Goal: Register for event/course

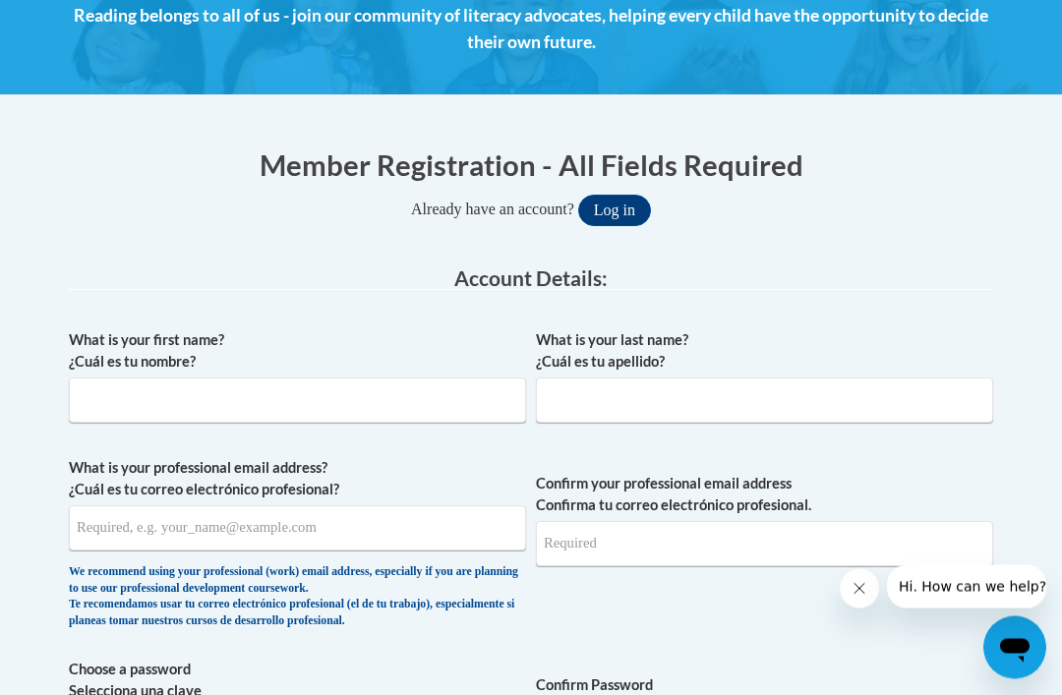
scroll to position [309, 0]
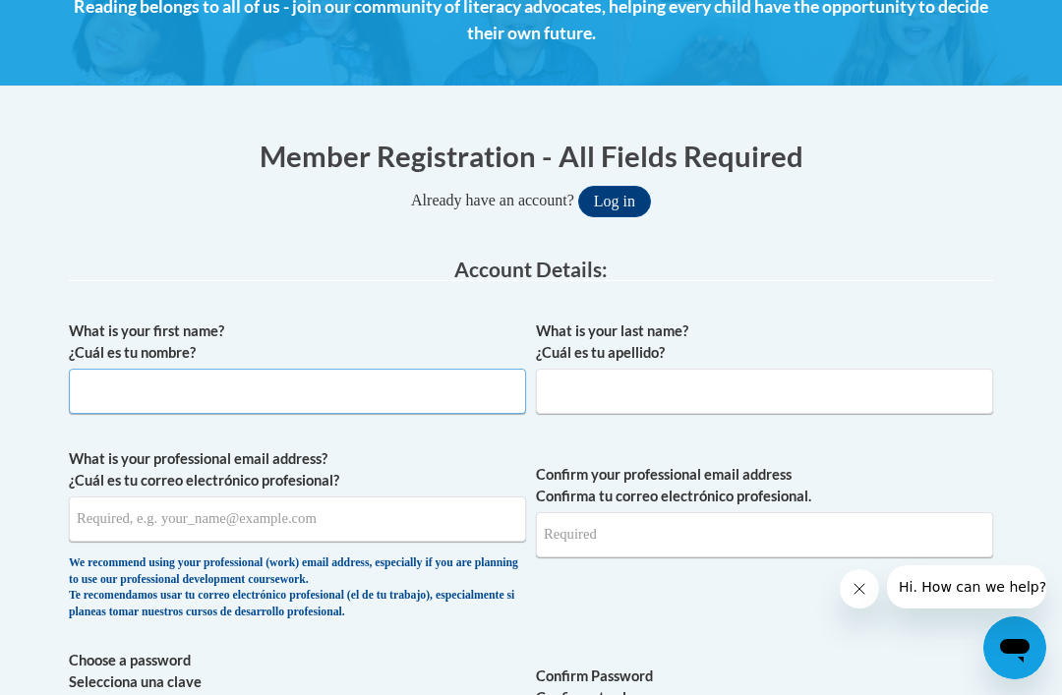
click at [228, 380] on input "What is your first name? ¿Cuál es tu nombre?" at bounding box center [297, 391] width 457 height 45
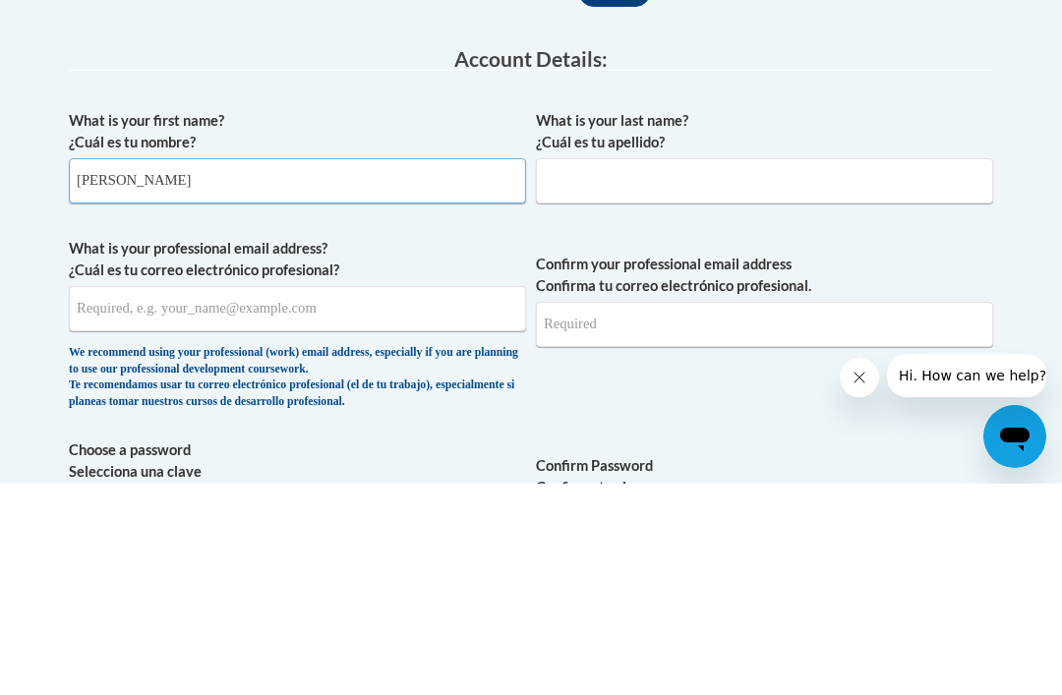
type input "[PERSON_NAME]"
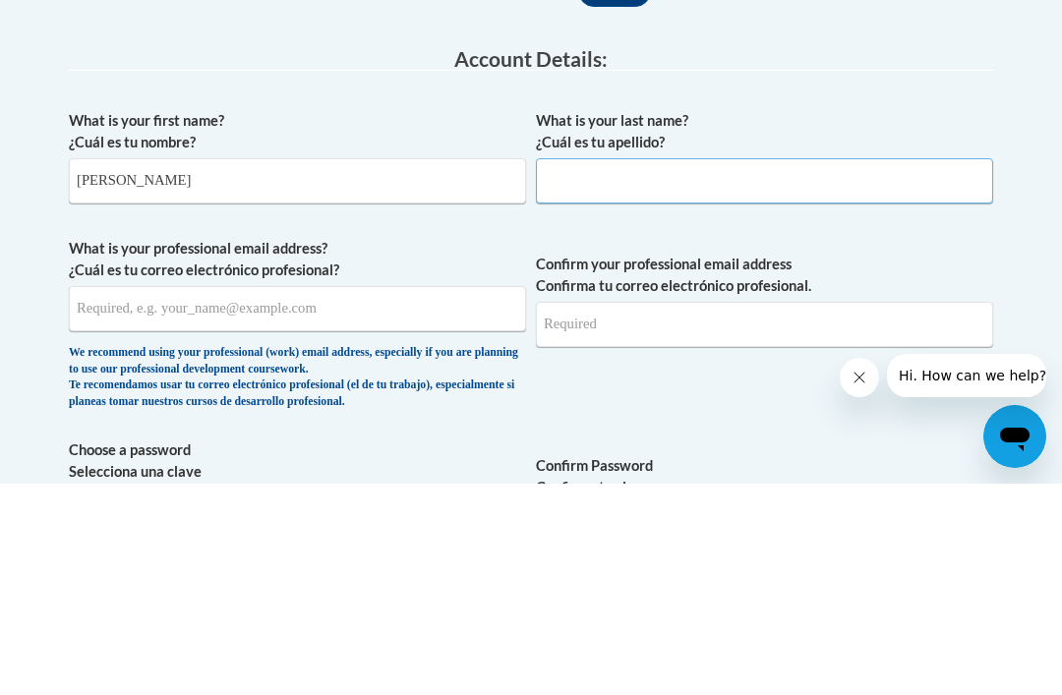
click at [598, 370] on input "What is your last name? ¿Cuál es tu apellido?" at bounding box center [764, 392] width 457 height 45
type input "[PERSON_NAME]"
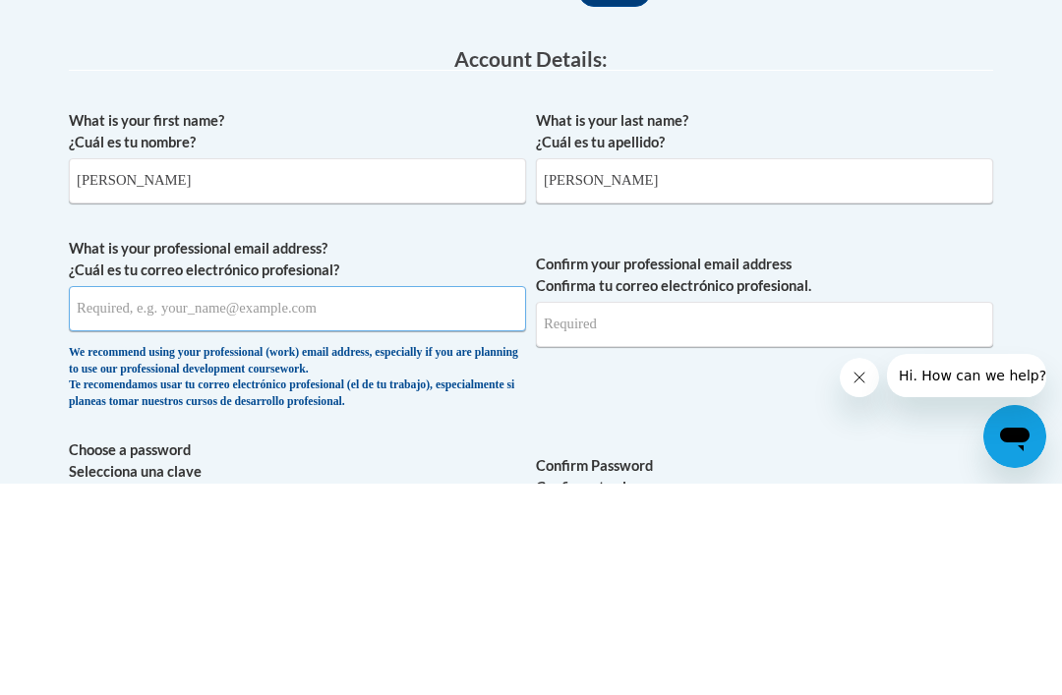
click at [362, 498] on input "What is your professional email address? ¿Cuál es tu correo electrónico profesi…" at bounding box center [297, 520] width 457 height 45
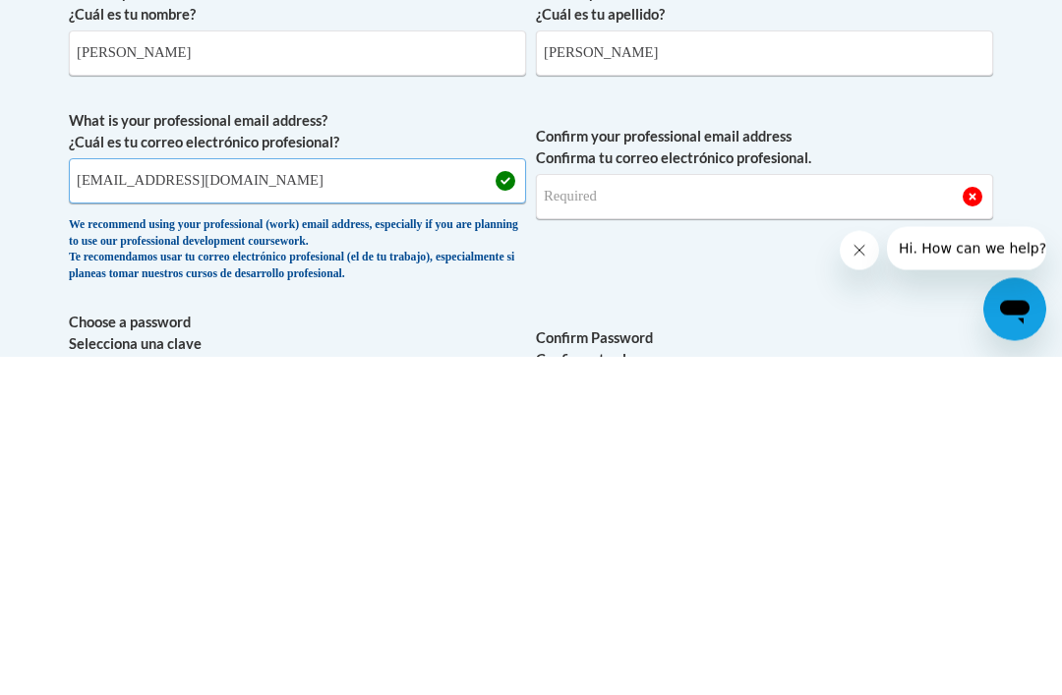
type input "[EMAIL_ADDRESS][DOMAIN_NAME]"
click at [578, 465] on label "Confirm your professional email address Confirma tu correo electrónico profesio…" at bounding box center [764, 486] width 457 height 43
click at [578, 513] on input "Confirm your professional email address Confirma tu correo electrónico profesio…" at bounding box center [764, 535] width 457 height 45
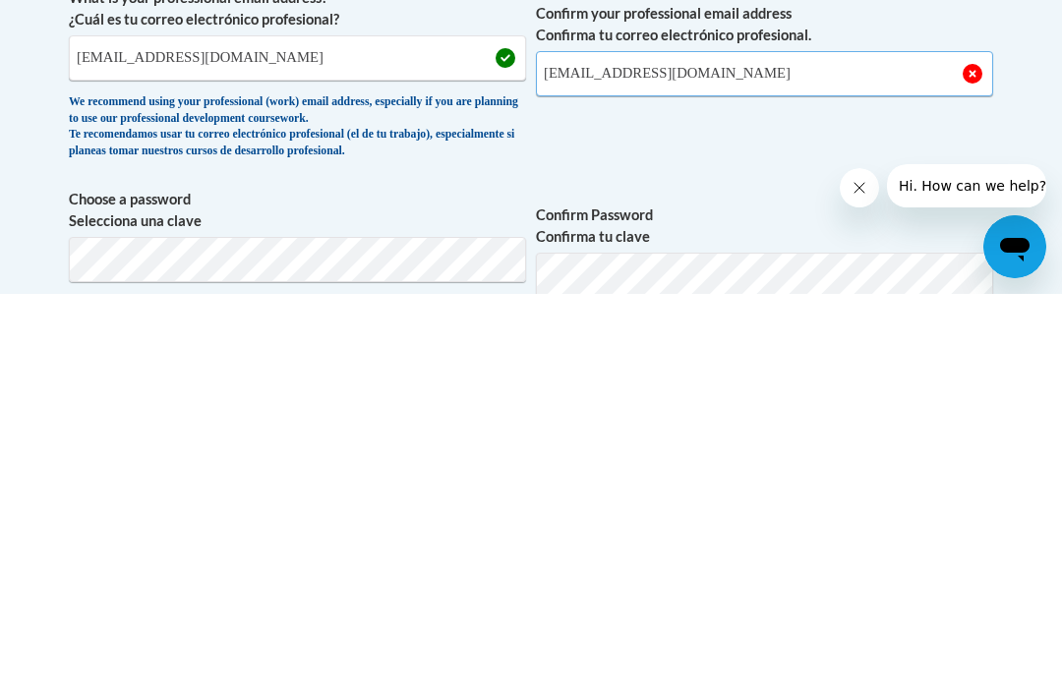
scroll to position [370, 0]
type input "[EMAIL_ADDRESS][DOMAIN_NAME]"
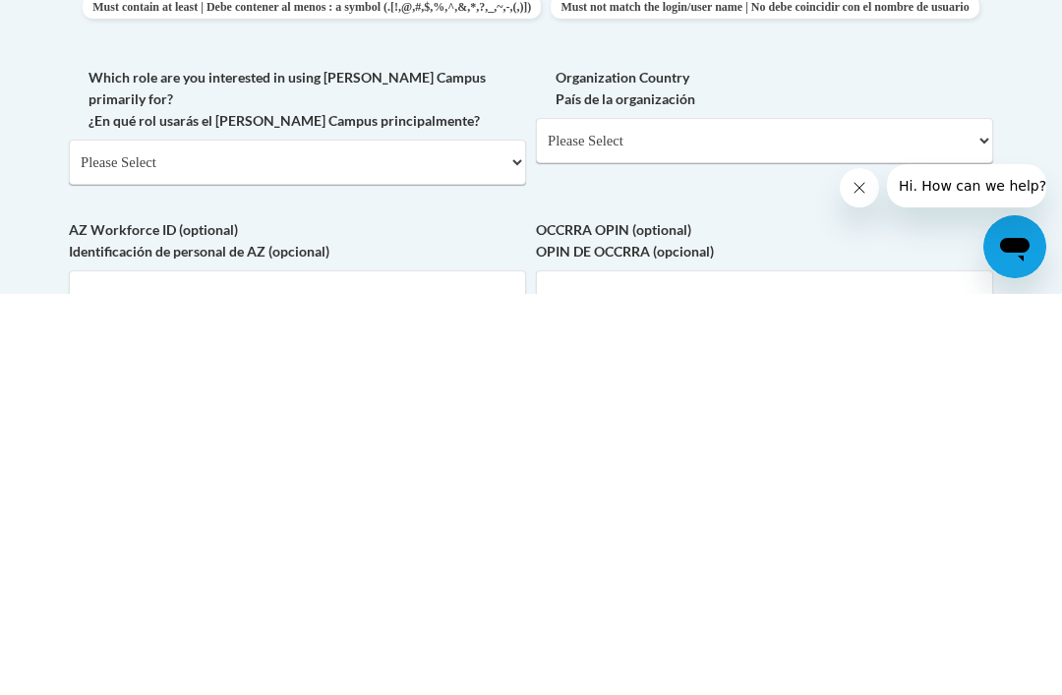
scroll to position [765, 0]
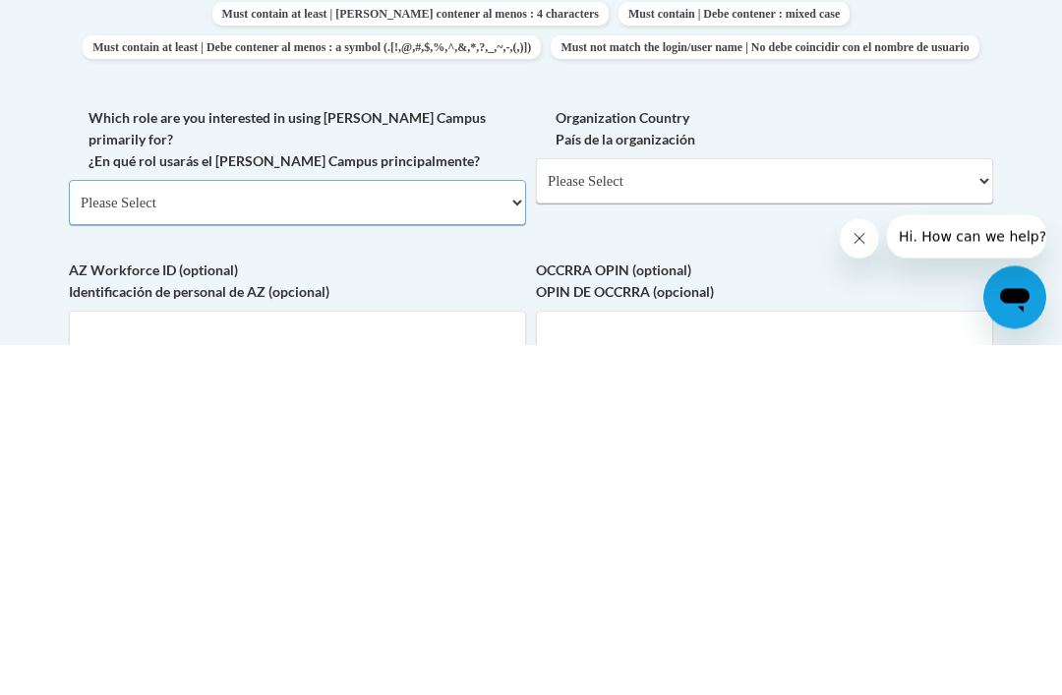
click at [515, 531] on select "Please Select College/University | Colegio/Universidad Community/Nonprofit Part…" at bounding box center [297, 553] width 457 height 45
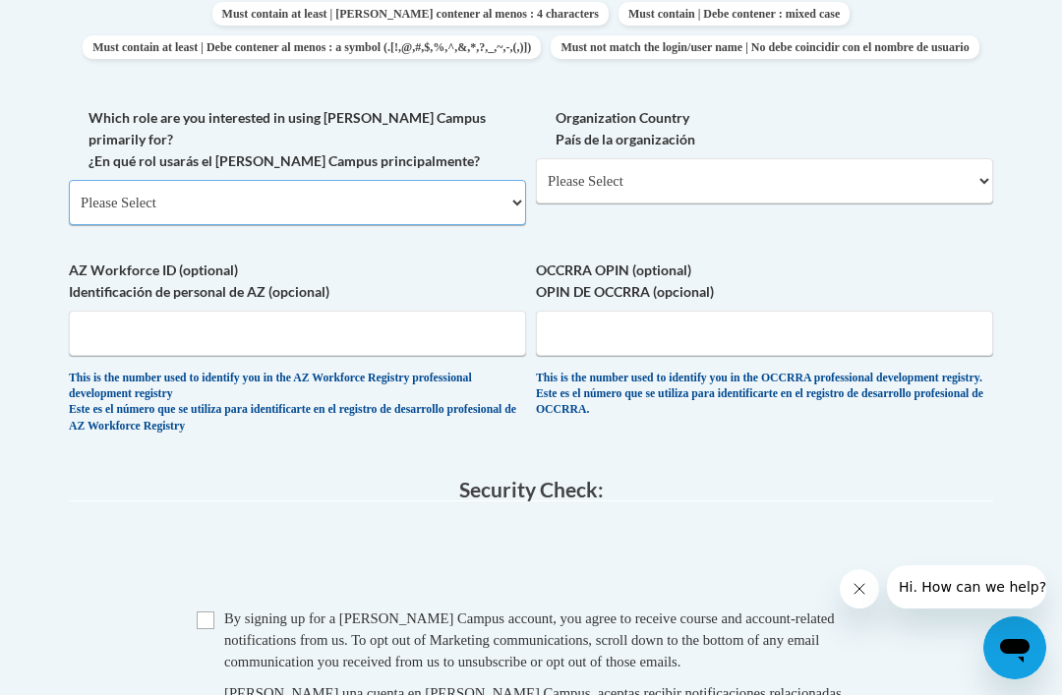
select select "fbf2d438-af2f-41f8-98f1-81c410e29de3"
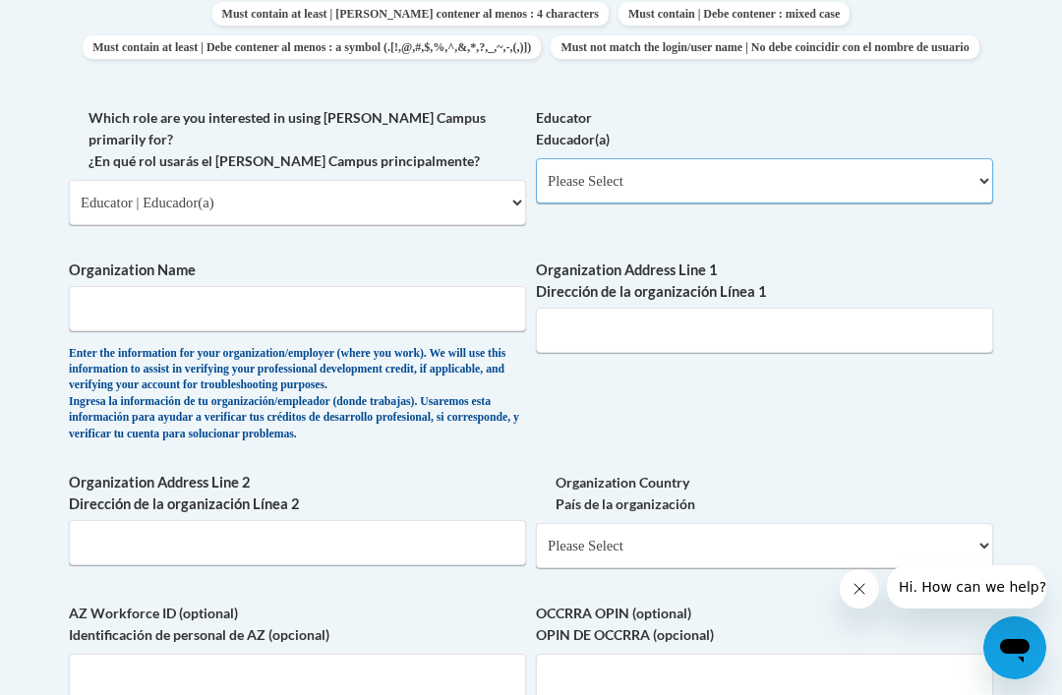
click at [968, 162] on select "Please Select Early Learning/Daycare Teacher/Family Home Care Provider | Maestr…" at bounding box center [764, 180] width 457 height 45
select select "5e2af403-4f2c-4e49-a02f-103e55d7b75b"
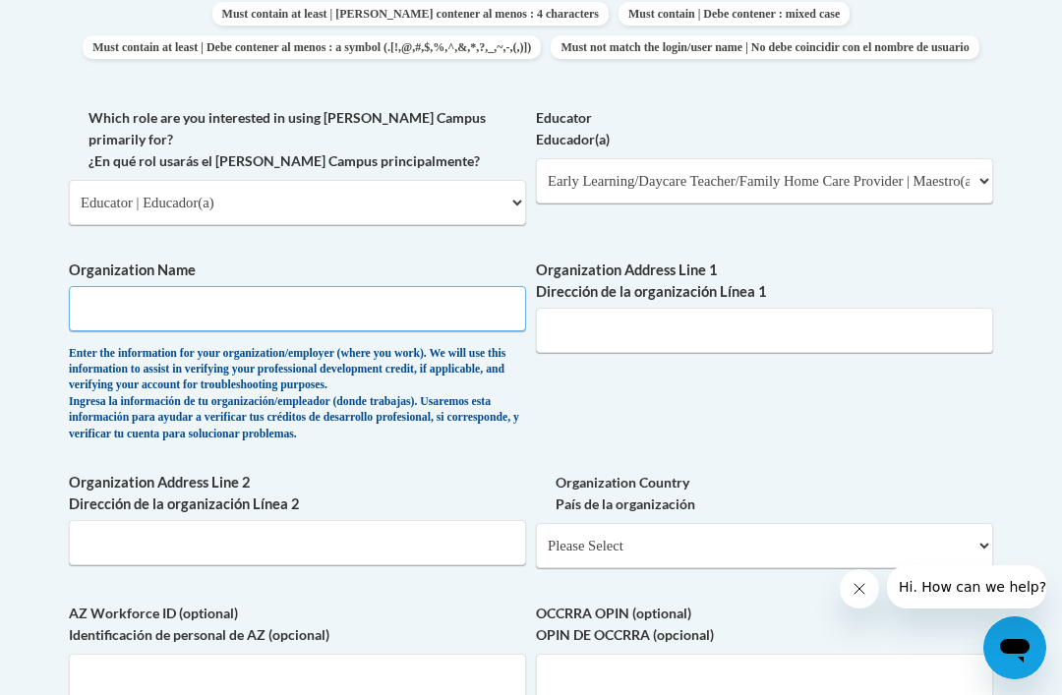
click at [260, 286] on input "Organization Name" at bounding box center [297, 308] width 457 height 45
type input "MELC"
click at [626, 309] on input "Organization Address Line 1 Dirección de la organización Línea 1" at bounding box center [764, 331] width 457 height 45
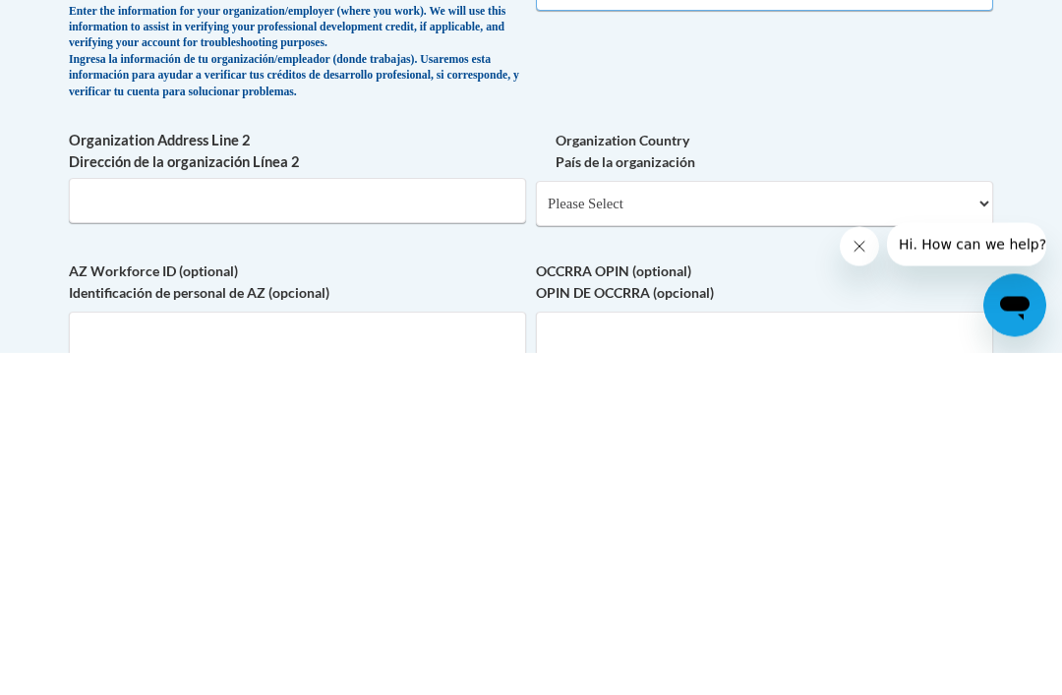
type input "P.O. Box 686"
click at [115, 521] on input "Organization Address Line 2 Dirección de la organización Línea 2" at bounding box center [297, 543] width 457 height 45
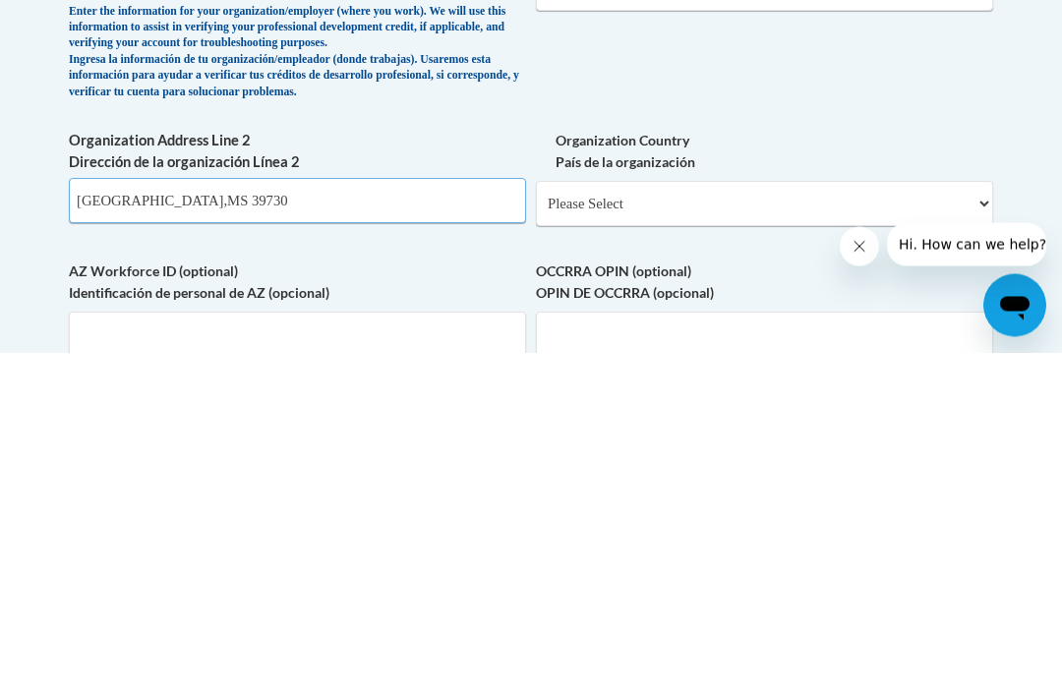
type input "[GEOGRAPHIC_DATA],MS 39730"
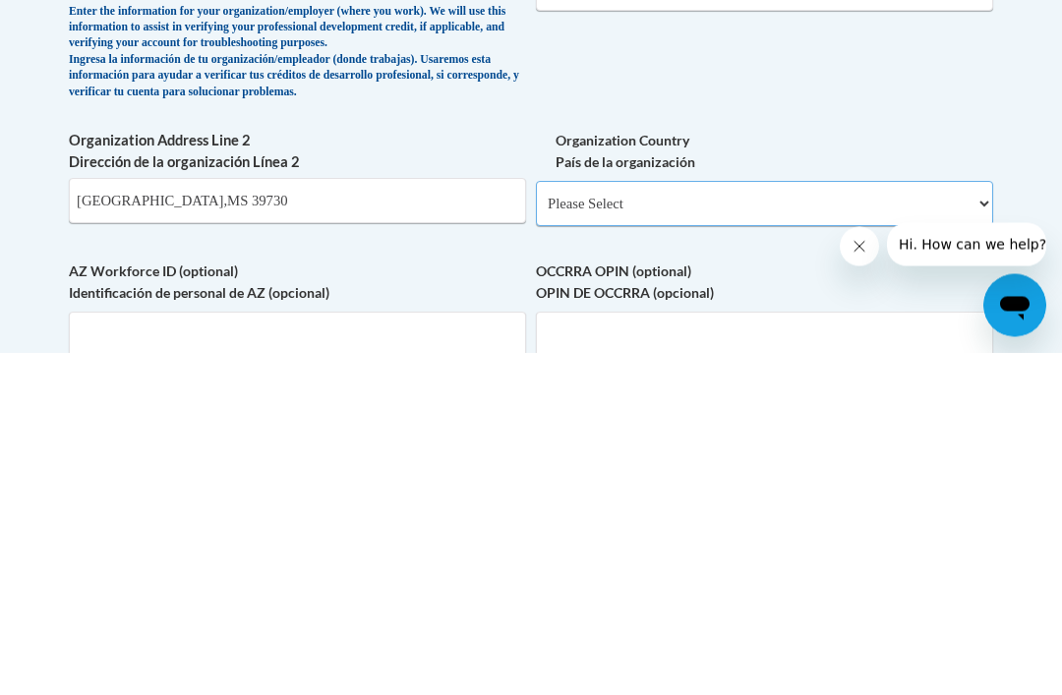
click at [978, 524] on select "Please Select [GEOGRAPHIC_DATA] | [GEOGRAPHIC_DATA] Outside of [GEOGRAPHIC_DATA…" at bounding box center [764, 546] width 457 height 45
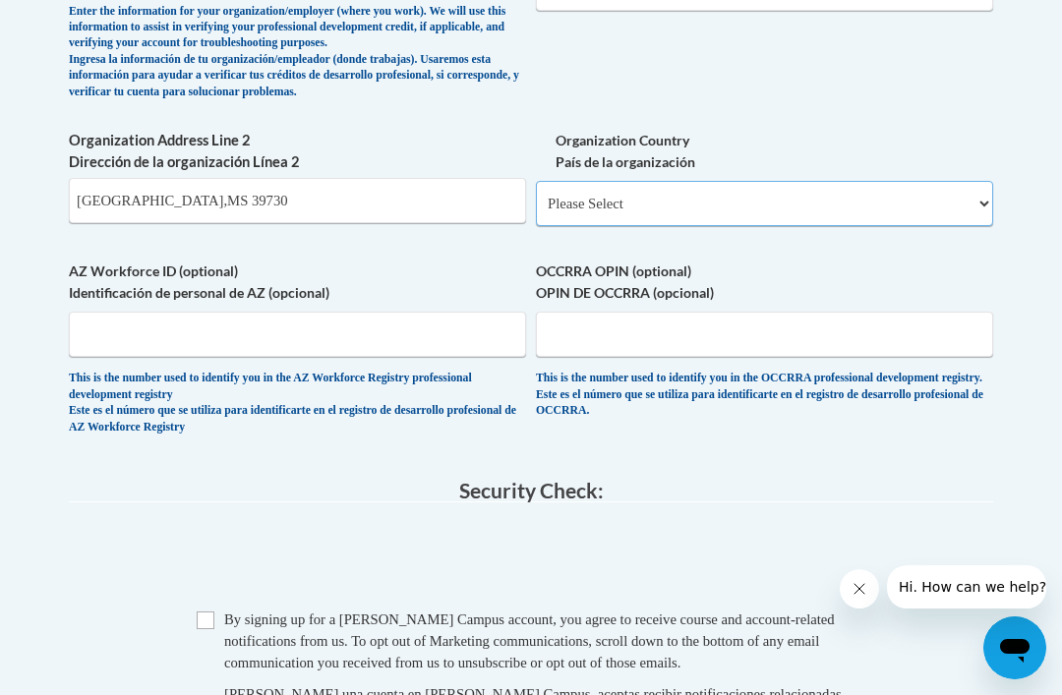
select select "ad49bcad-a171-4b2e-b99c-48b446064914"
select select
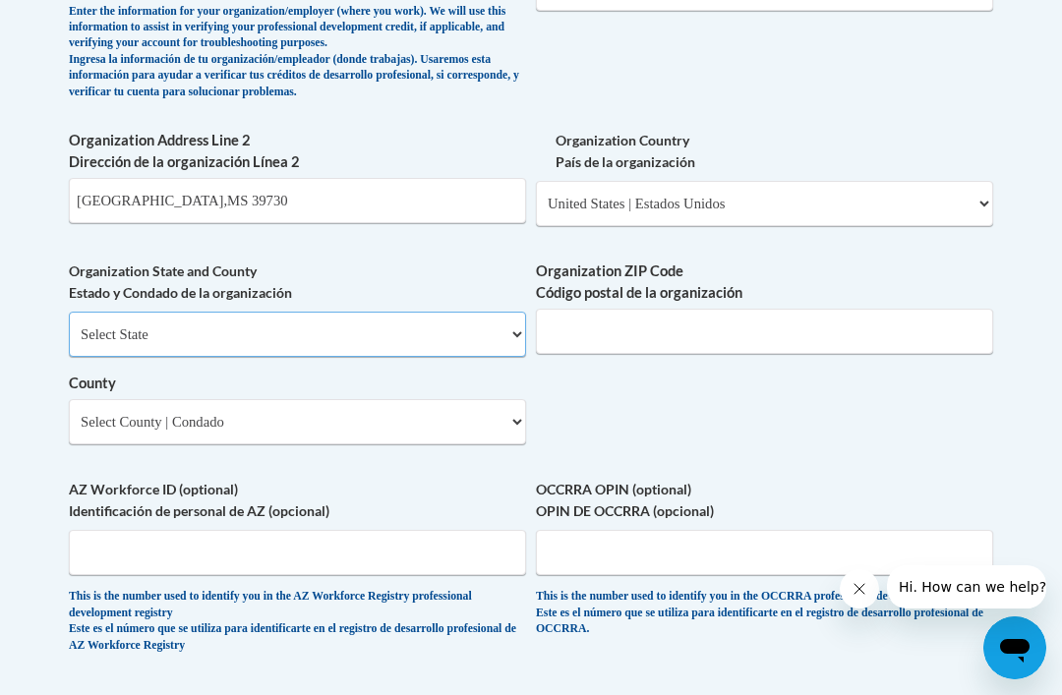
click at [503, 312] on select "Select State [US_STATE] [US_STATE] [US_STATE] [US_STATE] [US_STATE] [US_STATE] …" at bounding box center [297, 334] width 457 height 45
select select "[US_STATE]"
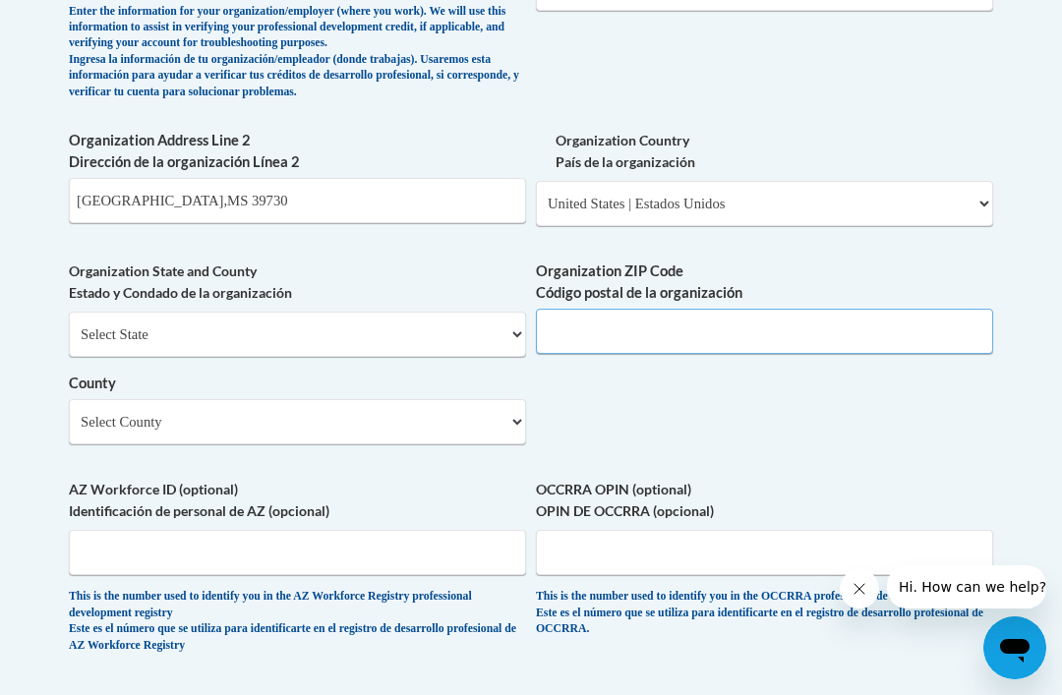
click at [753, 309] on input "Organization ZIP Code Código postal de la organización" at bounding box center [764, 331] width 457 height 45
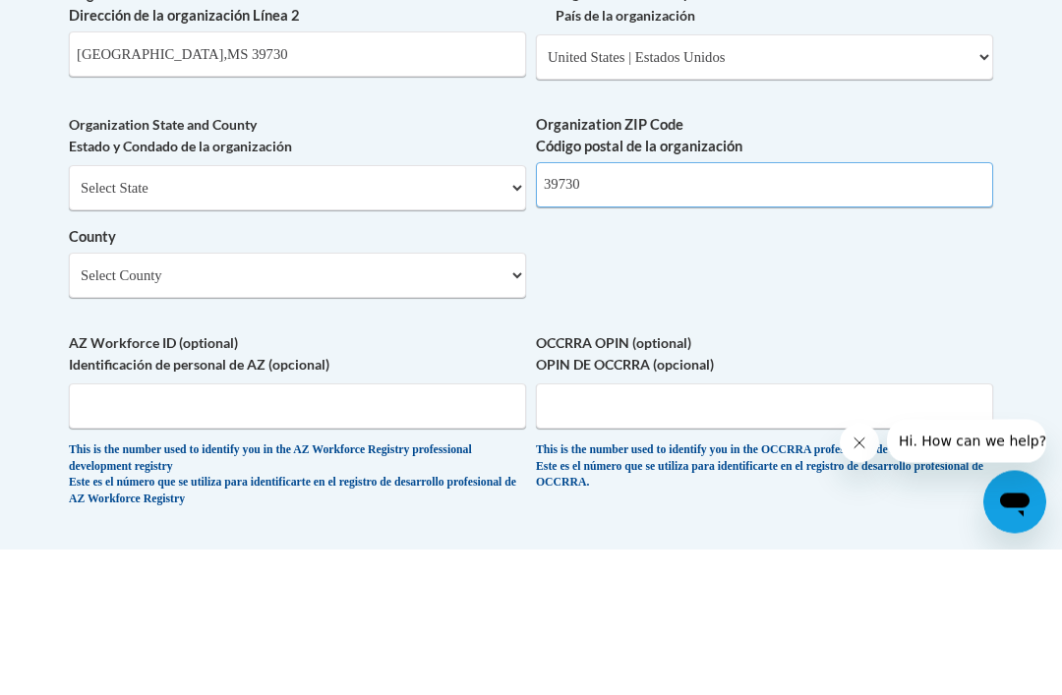
type input "39730"
click at [509, 399] on select "Select County Adams [PERSON_NAME] Amite [PERSON_NAME] [PERSON_NAME] Chickasaw C…" at bounding box center [297, 421] width 457 height 45
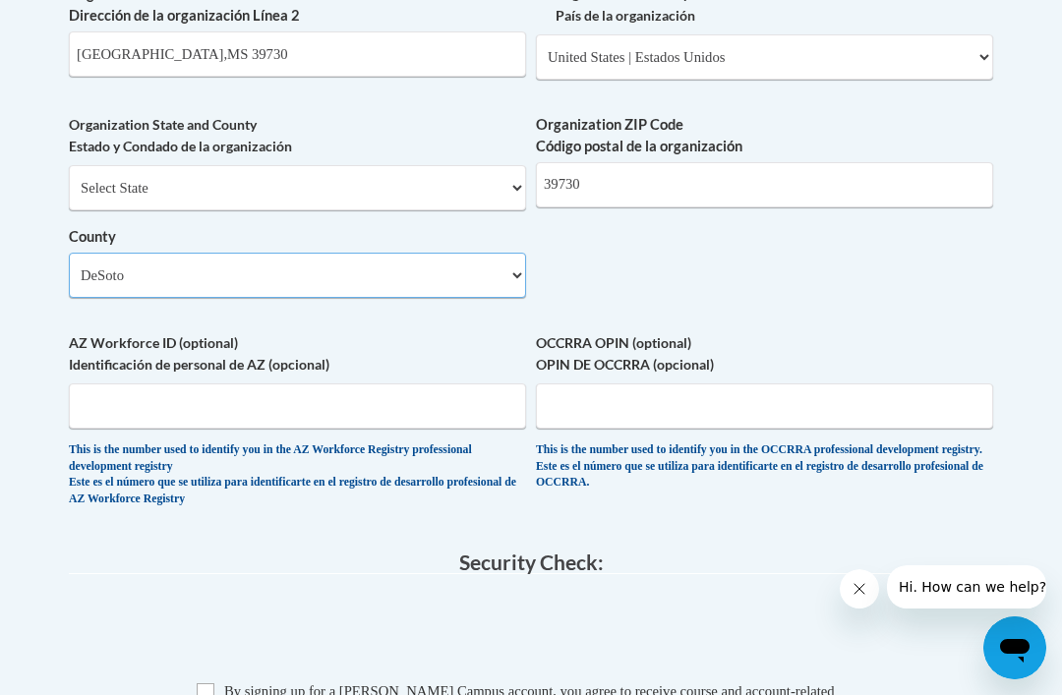
click at [507, 253] on select "Select County Adams [PERSON_NAME] Amite [PERSON_NAME] [PERSON_NAME] Chickasaw C…" at bounding box center [297, 275] width 457 height 45
select select "Monroe"
click at [202, 683] on input "Checkbox" at bounding box center [206, 692] width 18 height 18
checkbox input "true"
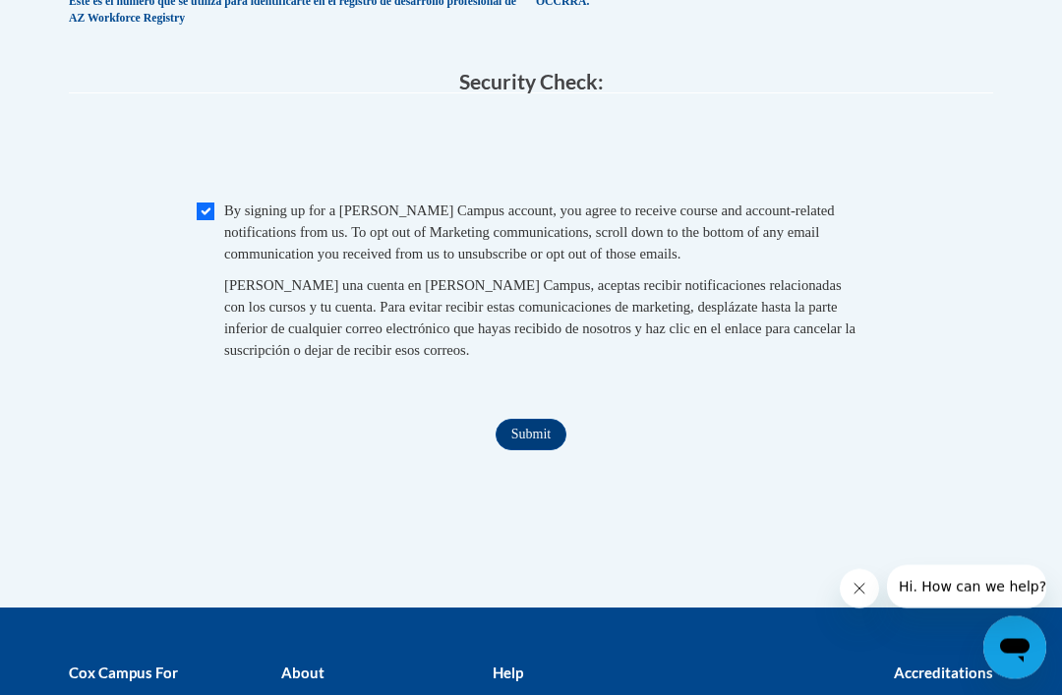
scroll to position [2085, 0]
click at [521, 419] on input "Submit" at bounding box center [531, 434] width 71 height 31
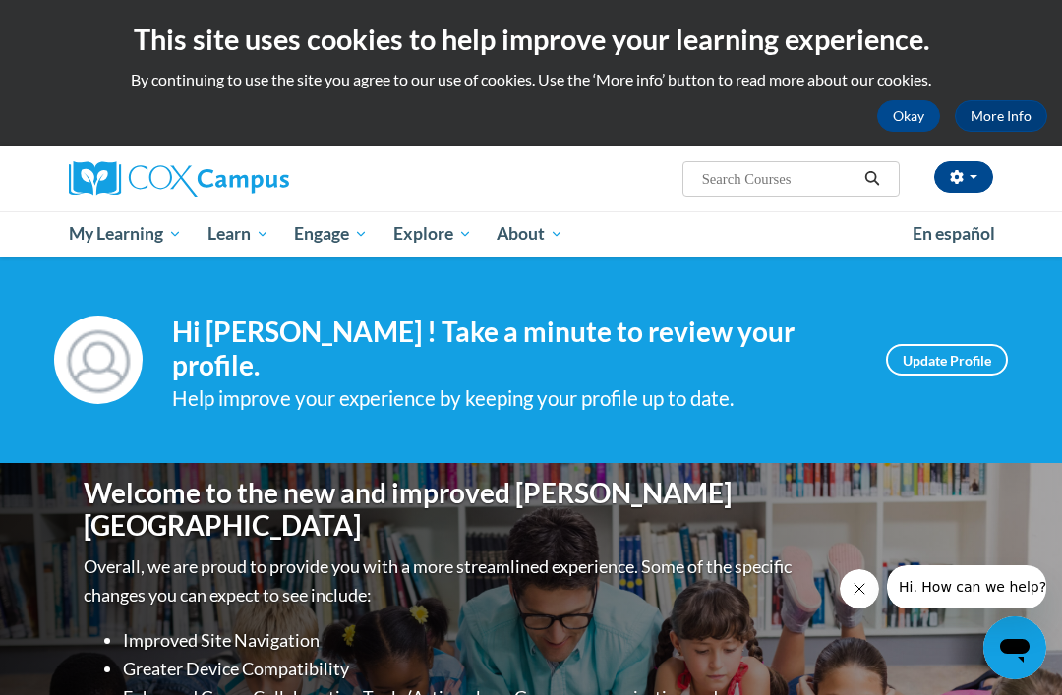
click at [920, 110] on button "Okay" at bounding box center [908, 115] width 63 height 31
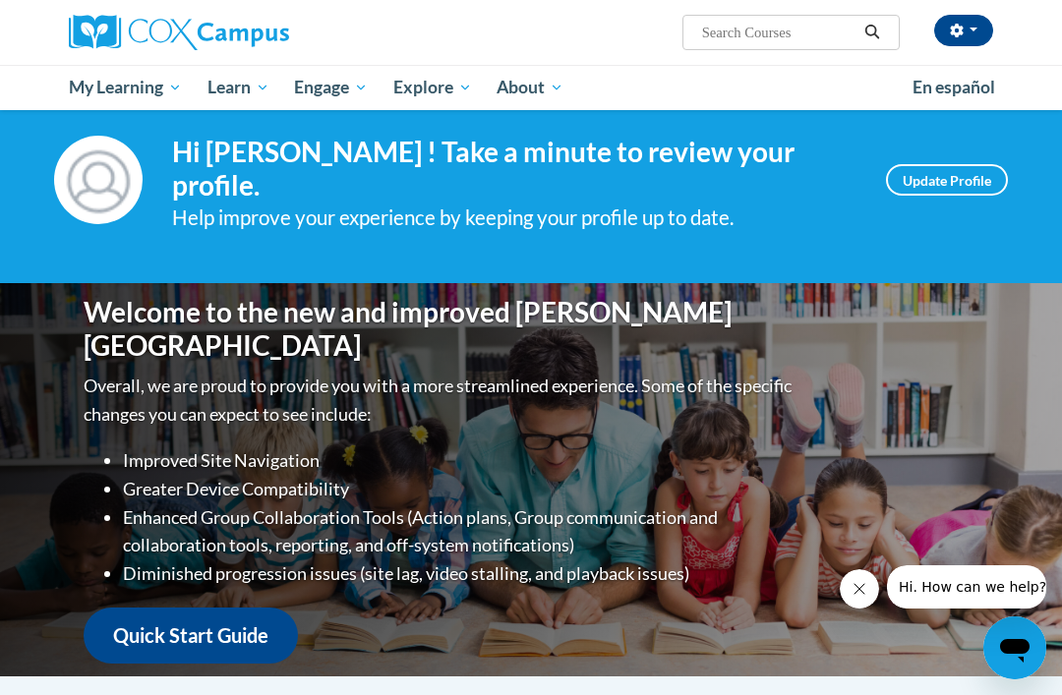
scroll to position [34, 0]
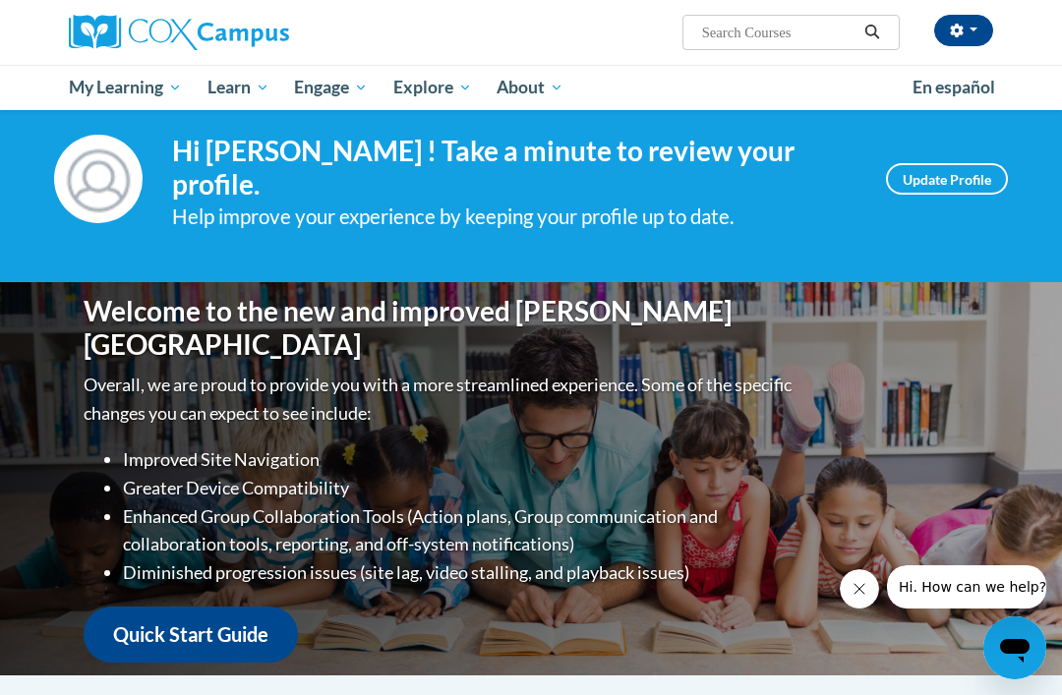
click at [0, 0] on span "Early Care and Learning" at bounding box center [0, 0] width 0 height 0
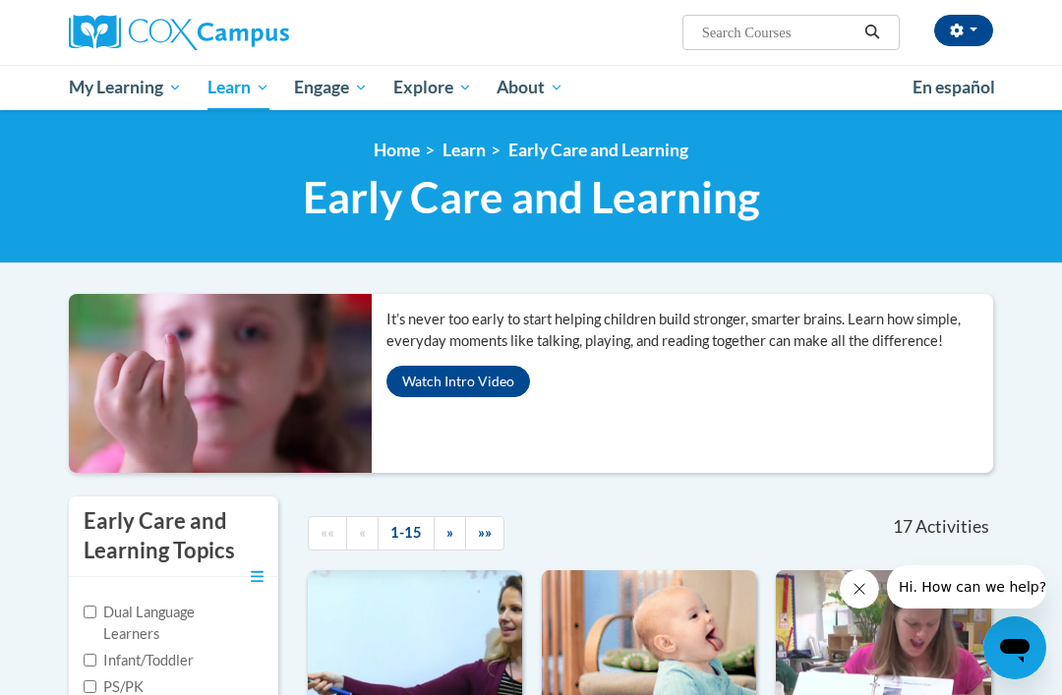
click at [859, 575] on button "Close message from company" at bounding box center [859, 588] width 39 height 39
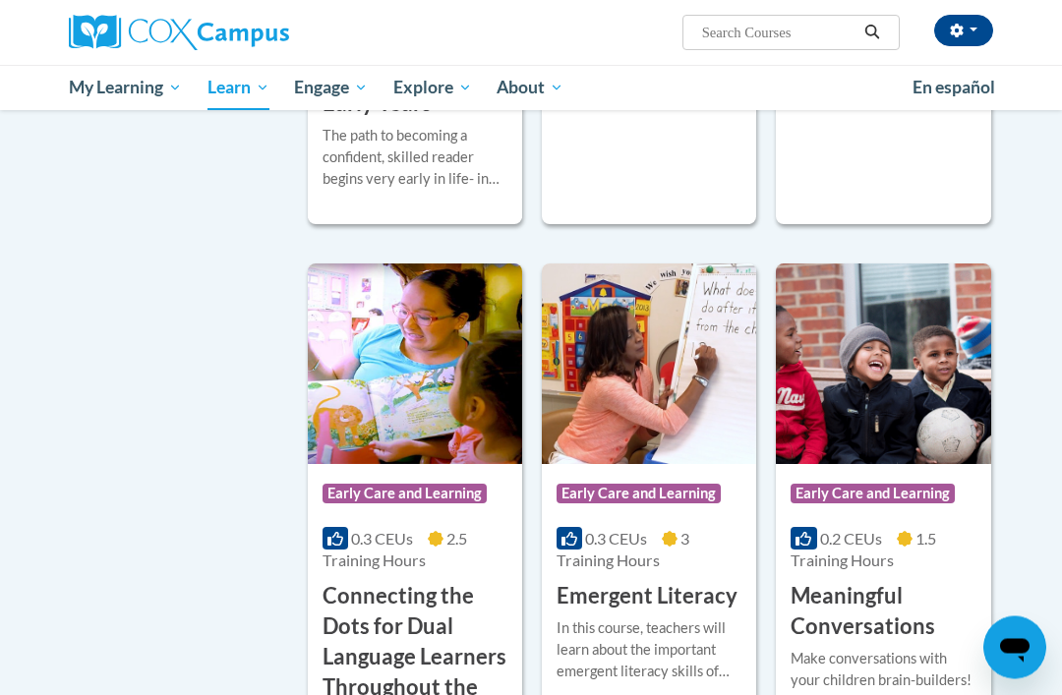
scroll to position [952, 0]
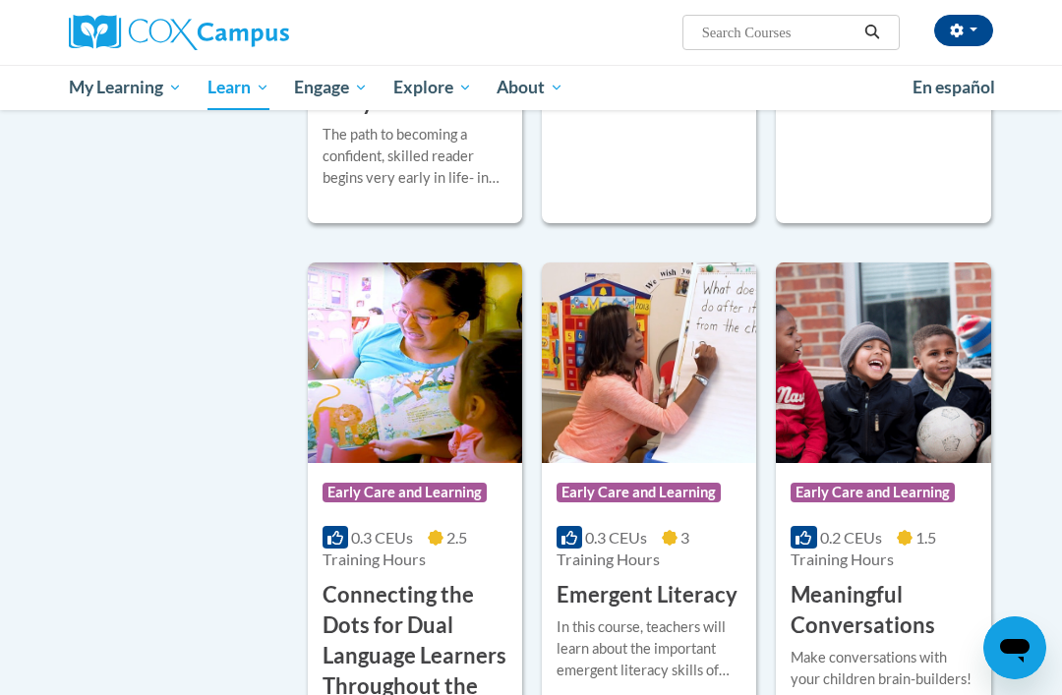
click at [393, 118] on h3 "An Ecosystem Approach to Developing the Foundation for Reading in the Early Yea…" at bounding box center [414, 27] width 185 height 182
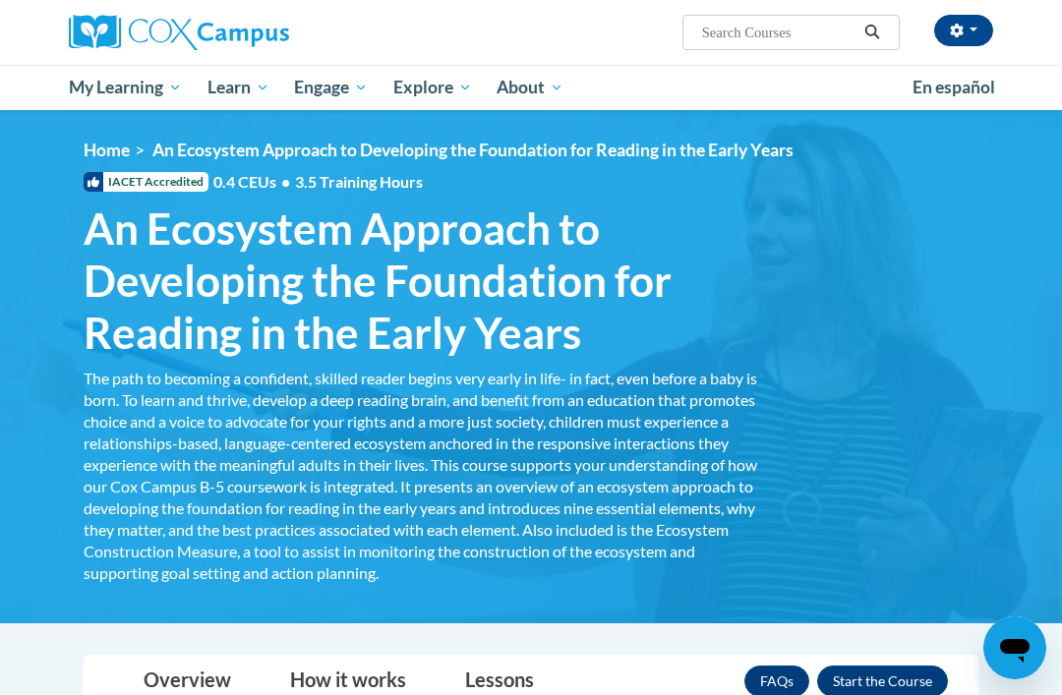
click at [490, 285] on span "An Ecosystem Approach to Developing the Foundation for Reading in the Early Yea…" at bounding box center [423, 280] width 678 height 155
click at [500, 451] on div "The path to becoming a confident, skilled reader begins very early in life- in …" at bounding box center [423, 476] width 678 height 216
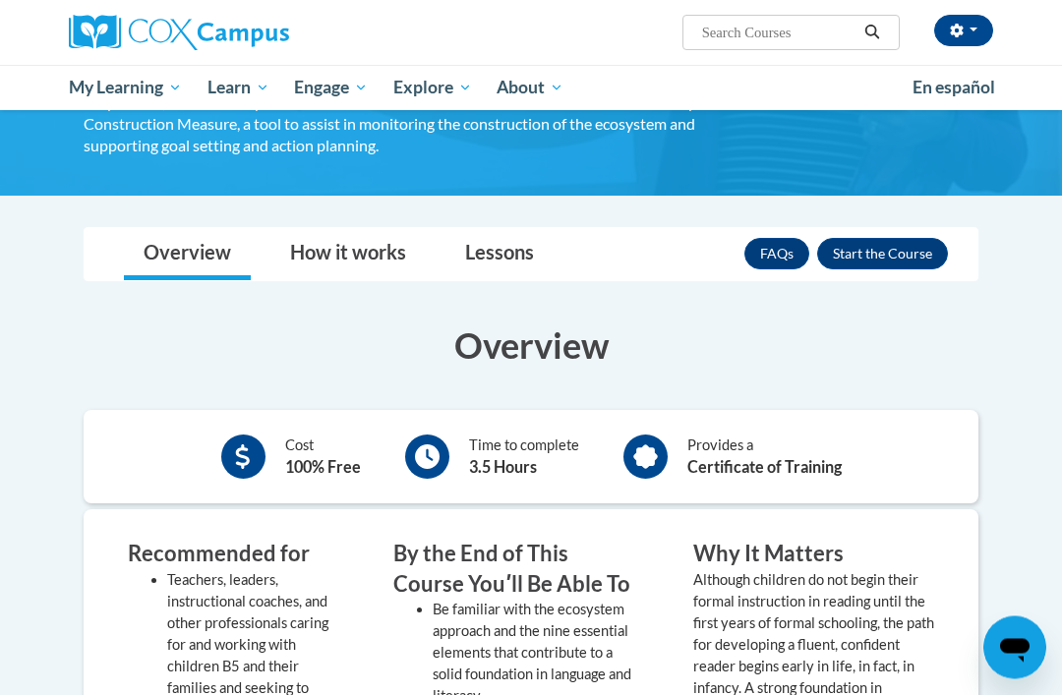
scroll to position [428, 0]
click at [881, 247] on button "Enroll" at bounding box center [882, 253] width 131 height 31
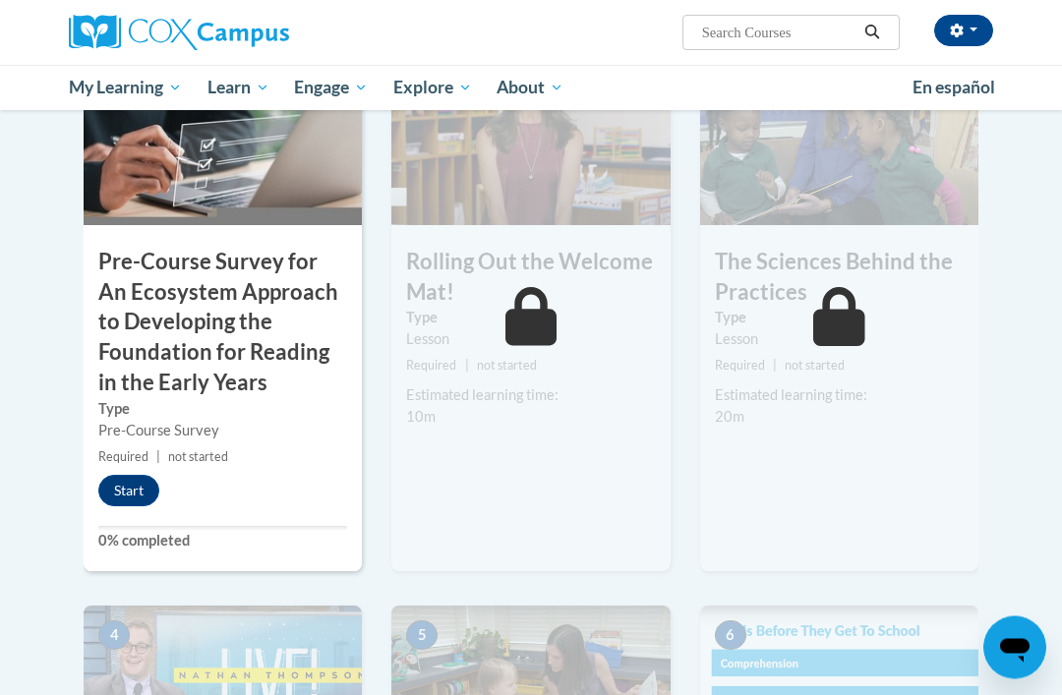
scroll to position [613, 0]
click at [133, 480] on button "Start" at bounding box center [128, 490] width 61 height 31
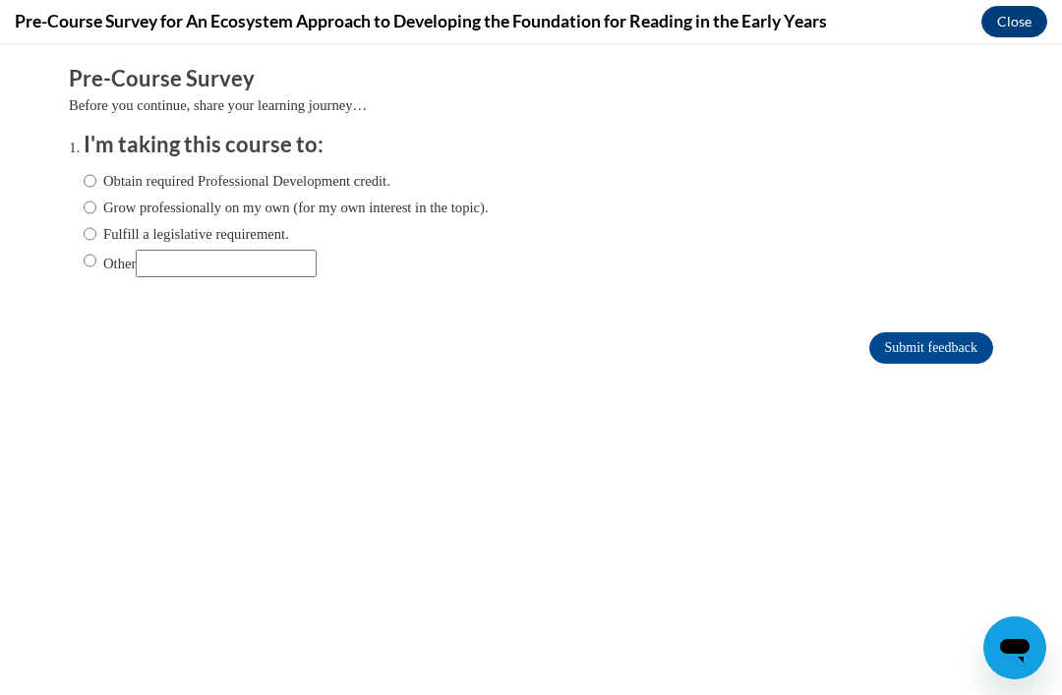
scroll to position [636, 0]
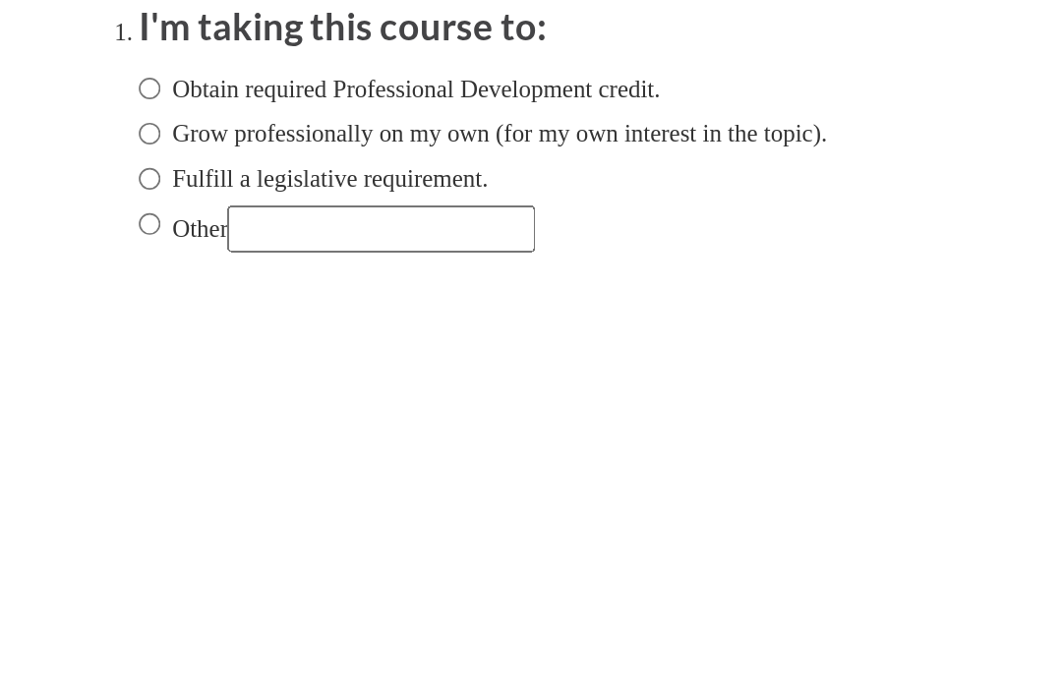
radio input "true"
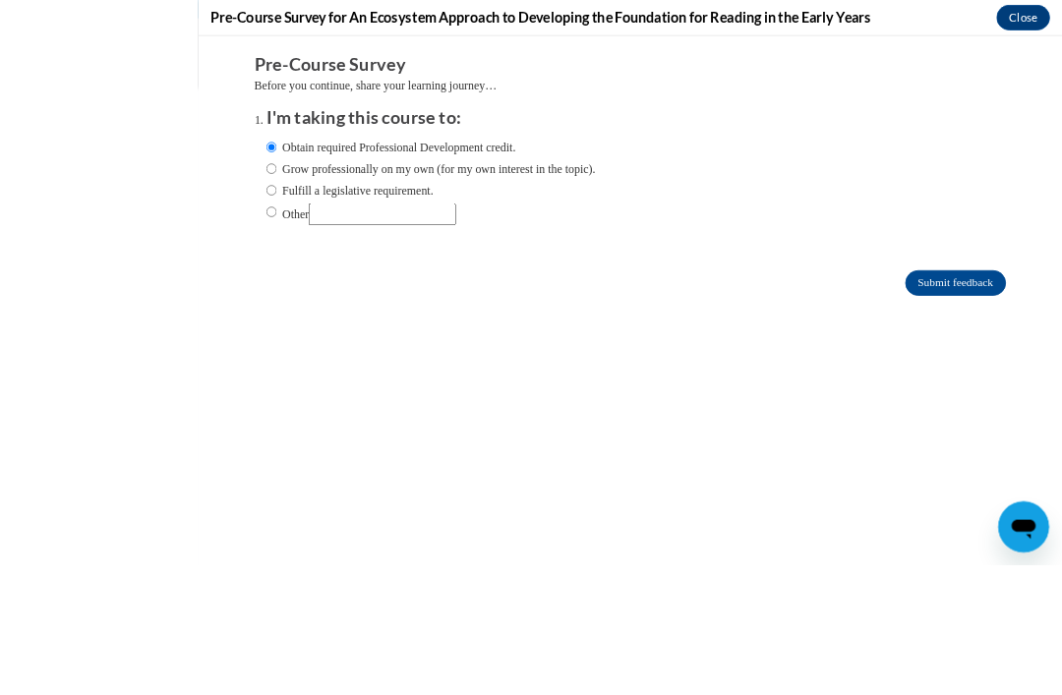
scroll to position [567, 0]
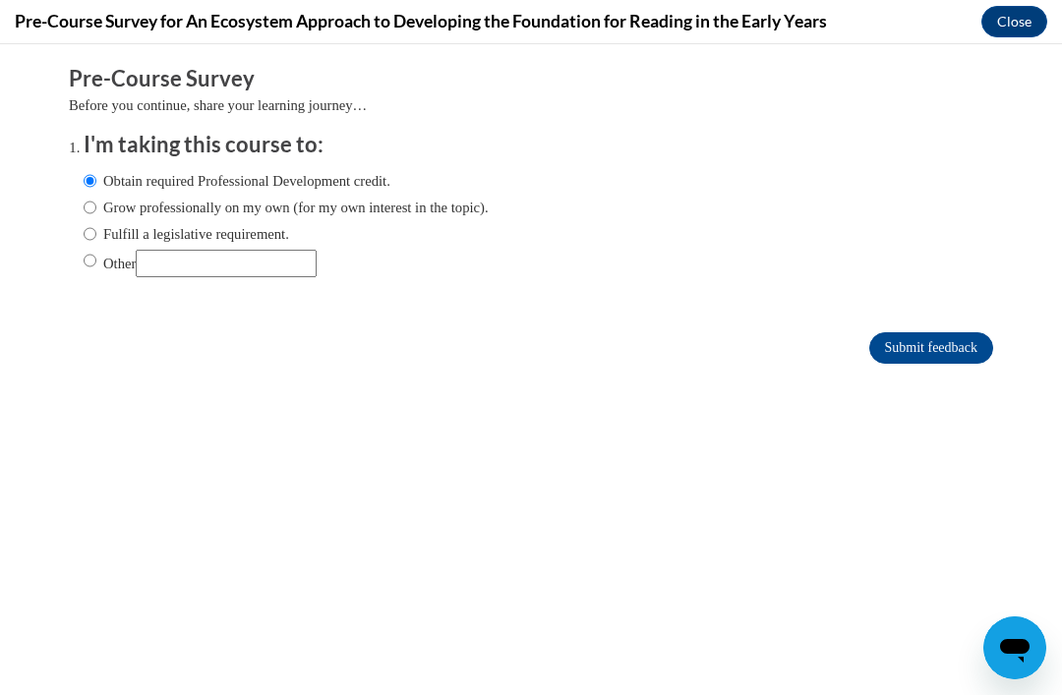
click at [941, 346] on input "Submit feedback" at bounding box center [931, 347] width 124 height 31
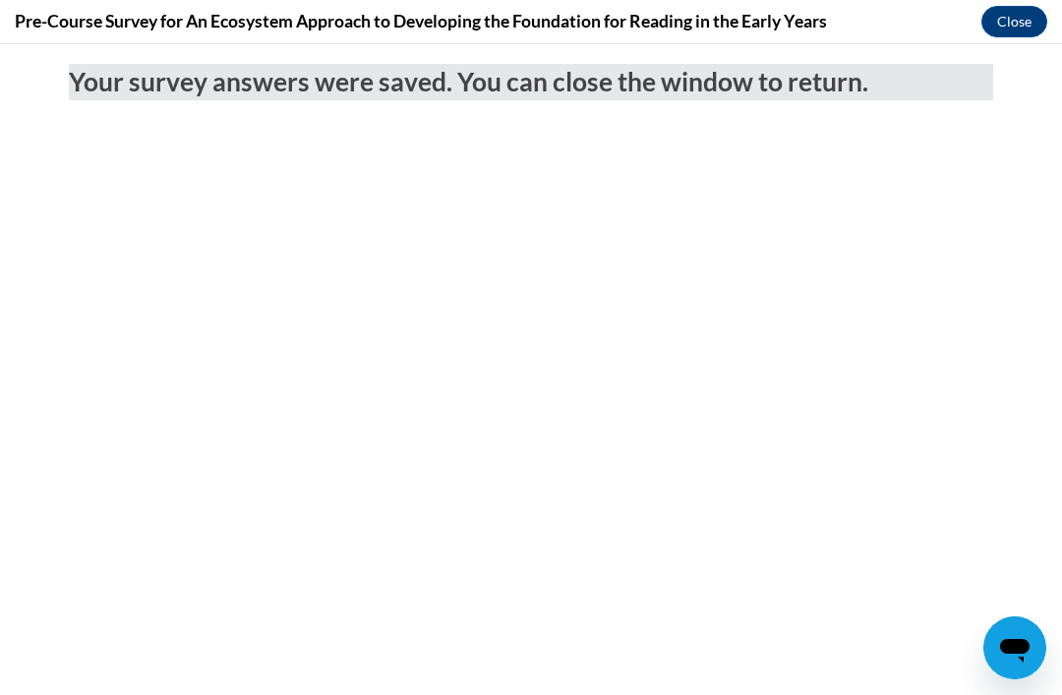
scroll to position [0, 0]
click at [1011, 12] on button "Close" at bounding box center [1014, 21] width 66 height 31
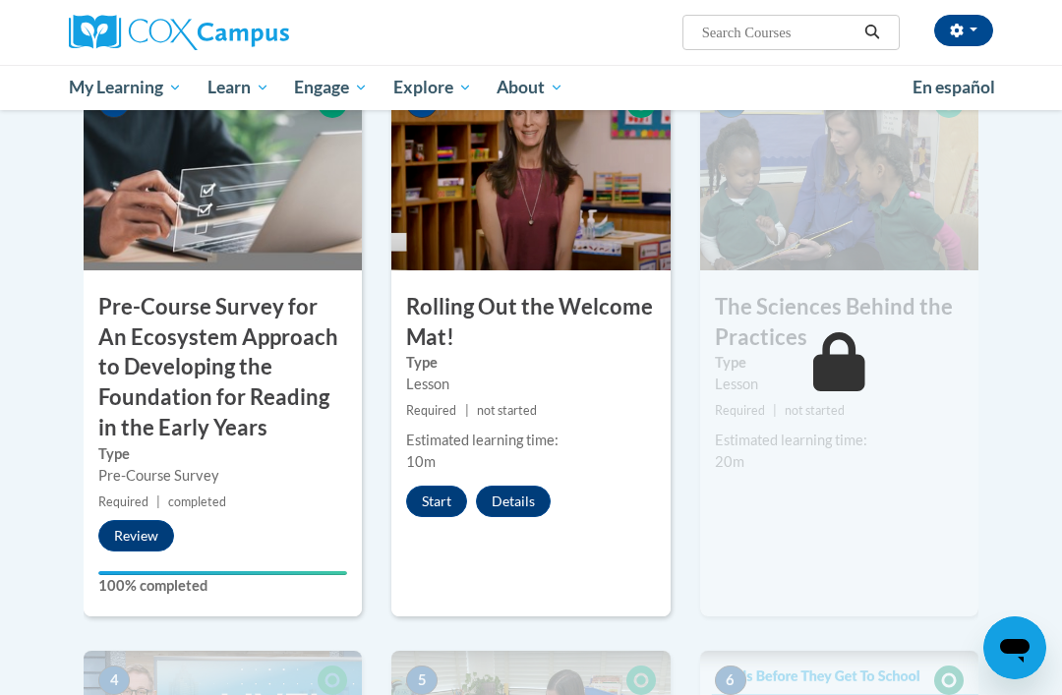
click at [437, 494] on button "Start" at bounding box center [436, 501] width 61 height 31
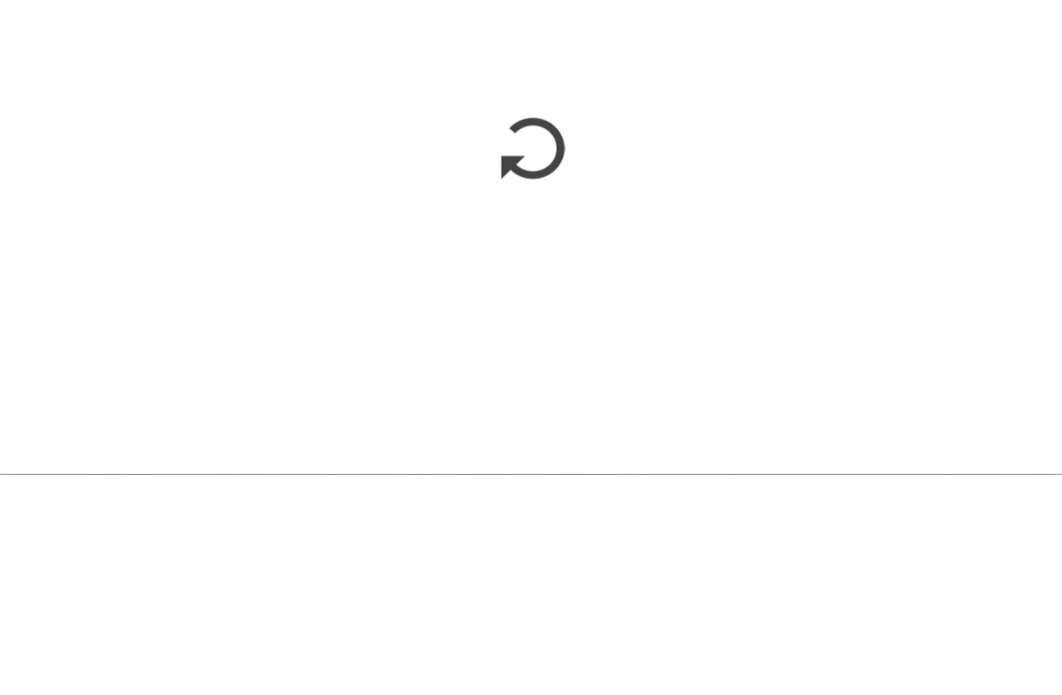
scroll to position [788, 0]
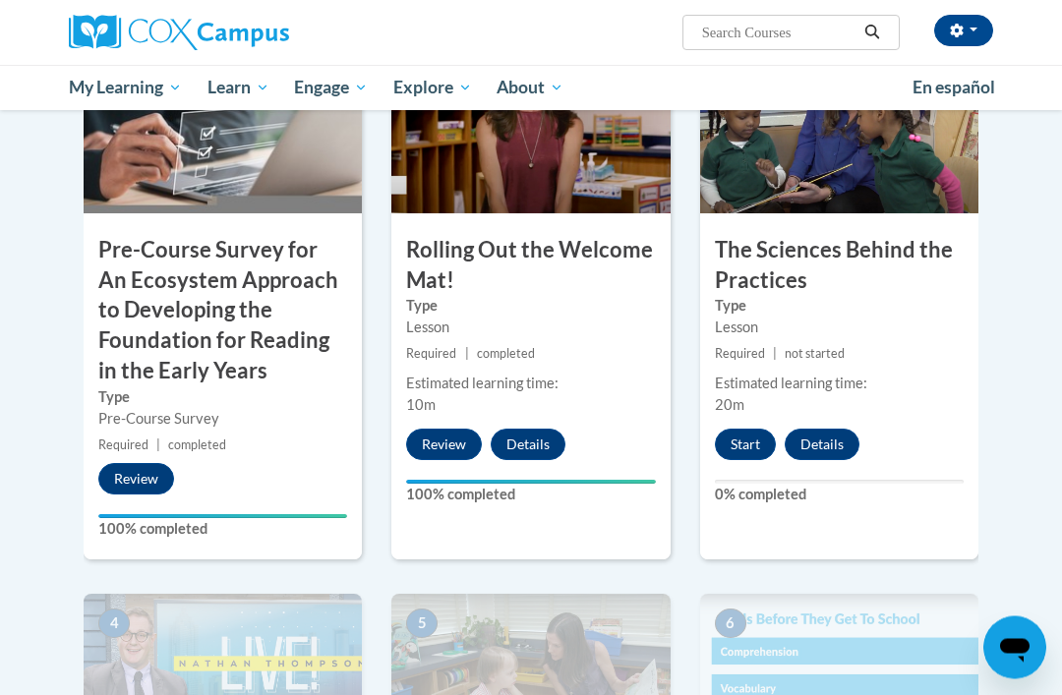
scroll to position [625, 0]
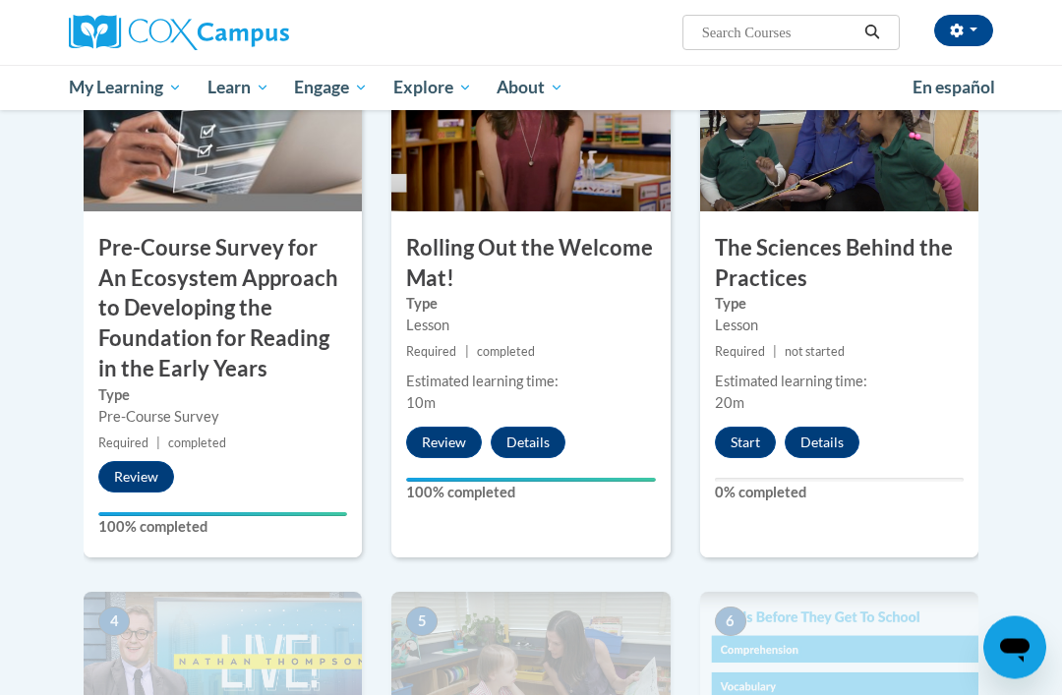
click at [743, 432] on button "Start" at bounding box center [745, 443] width 61 height 31
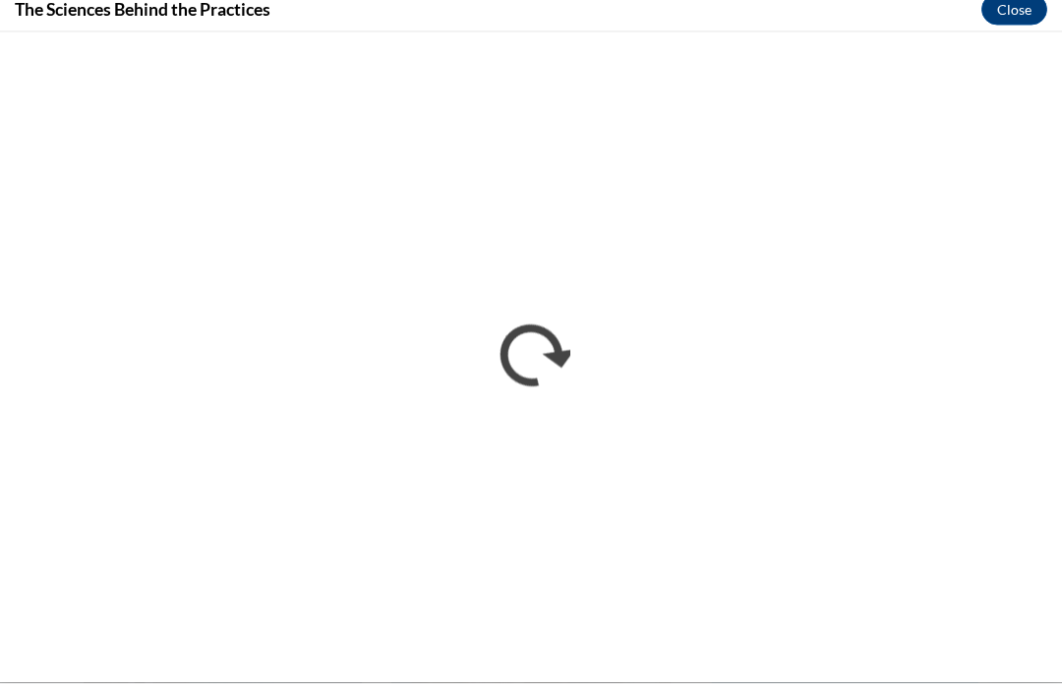
scroll to position [638, 0]
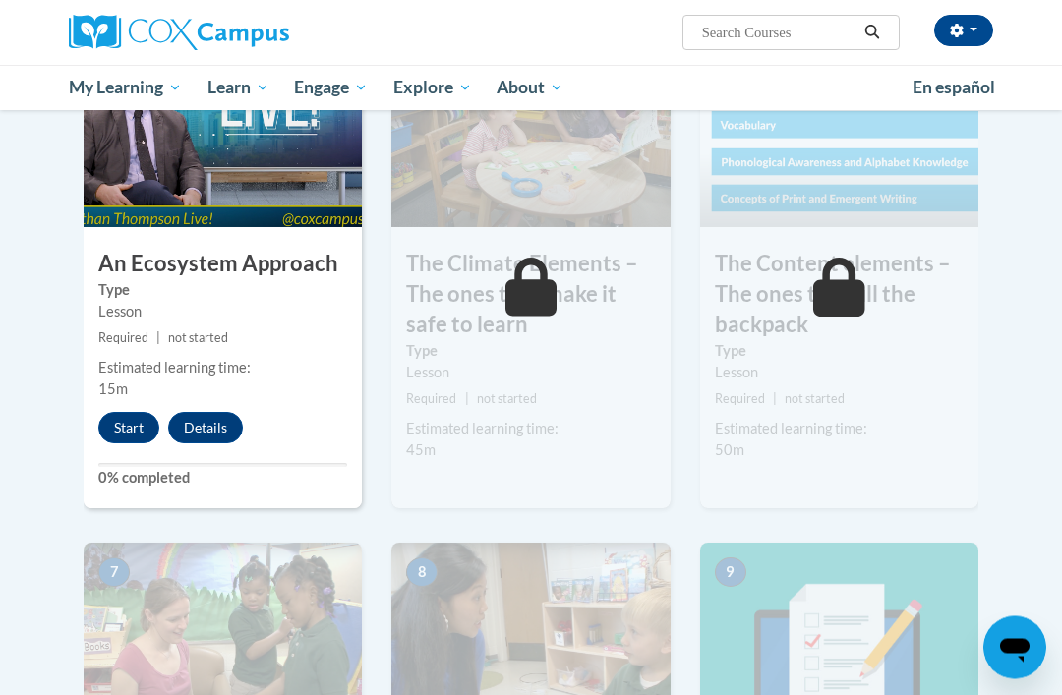
scroll to position [1188, 0]
click at [137, 413] on button "Start" at bounding box center [128, 427] width 61 height 31
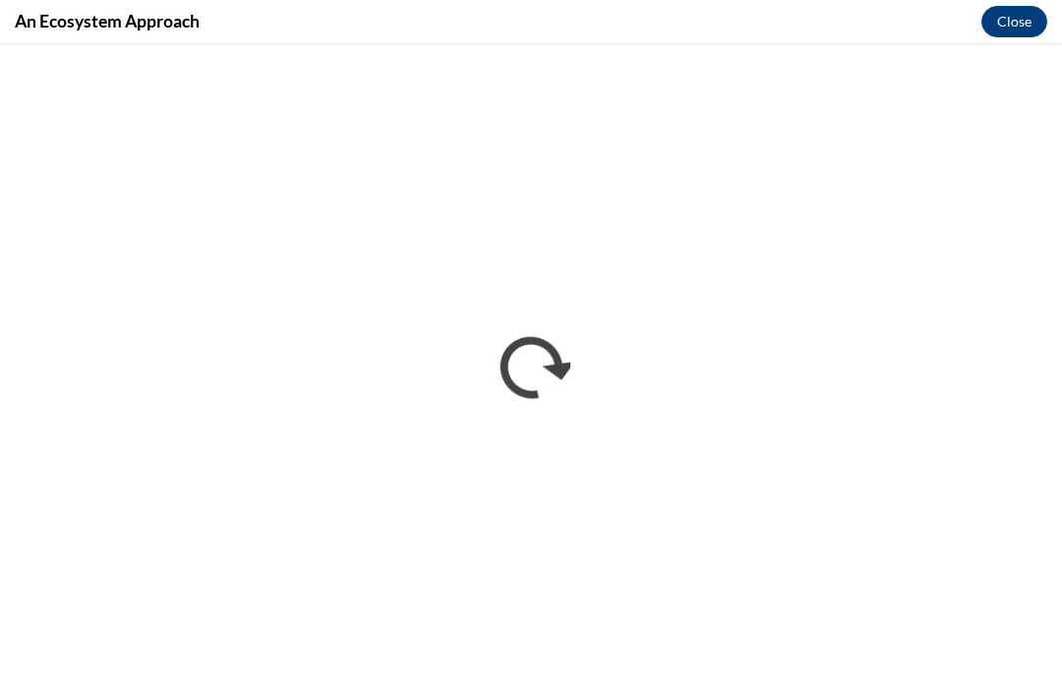
scroll to position [0, 0]
